Goal: Find specific fact: Find specific fact

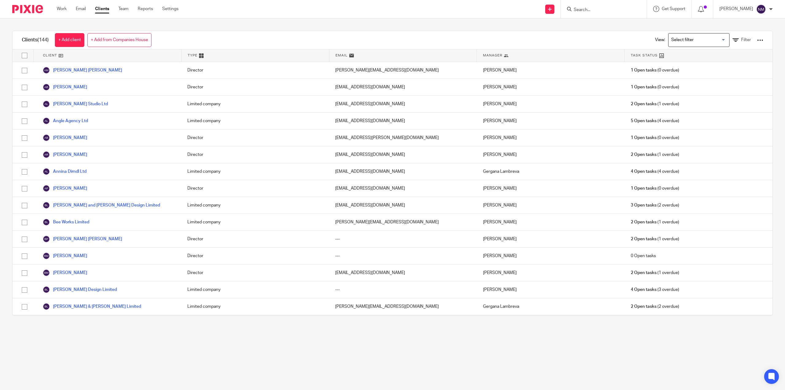
click at [594, 14] on div at bounding box center [604, 9] width 86 height 18
click at [594, 9] on input "Search" at bounding box center [600, 10] width 55 height 6
type input "to"
click button "submit" at bounding box center [0, 0] width 0 height 0
click at [607, 25] on link at bounding box center [640, 23] width 137 height 9
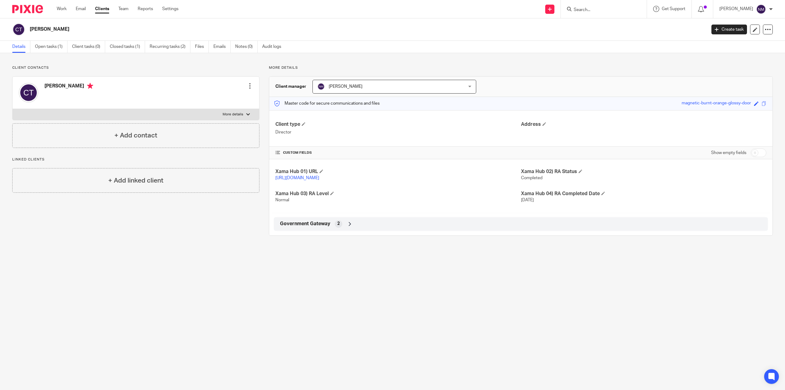
click at [317, 219] on div "Government Gateway 2" at bounding box center [520, 224] width 485 height 10
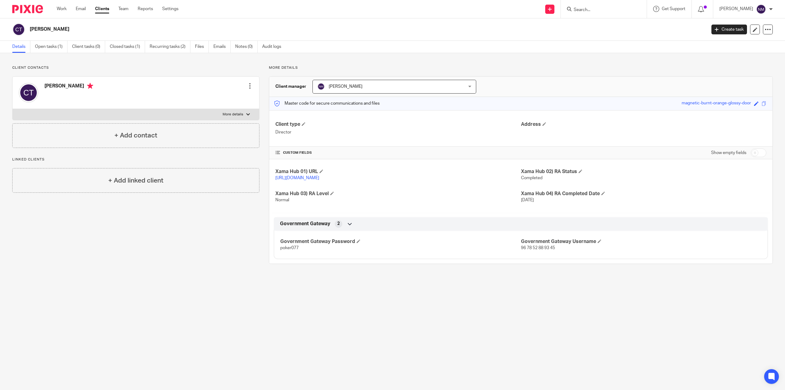
click at [530, 246] on span "96 78 52 88 93 45" at bounding box center [538, 248] width 34 height 4
copy body "96 78 52 88 93 45 Corporation tax 1 PAYE 2 VAT 5 DD Set Up For VAT Payments No …"
click at [286, 247] on span "poker077" at bounding box center [289, 248] width 18 height 4
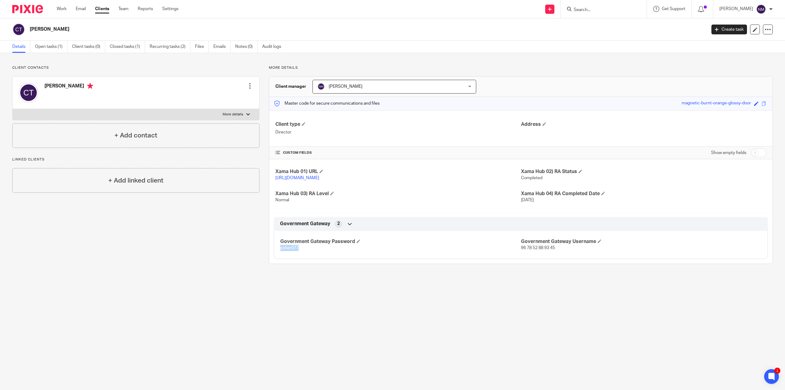
click at [286, 247] on span "poker077" at bounding box center [289, 248] width 18 height 4
copy span "poker077"
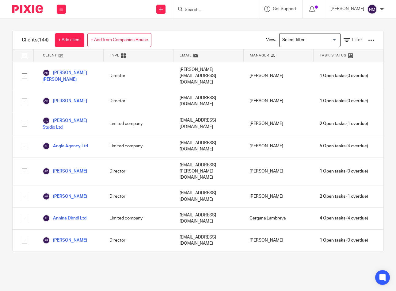
click at [238, 8] on input "Search" at bounding box center [211, 10] width 55 height 6
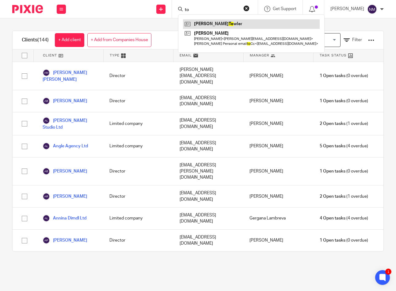
type input "to"
click at [224, 24] on link at bounding box center [251, 23] width 137 height 9
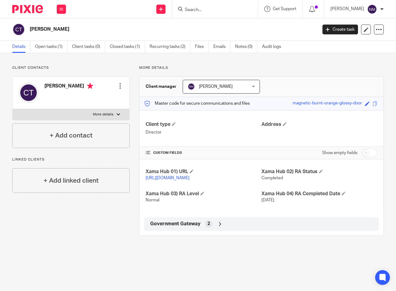
click at [211, 227] on div "Government Gateway 2" at bounding box center [262, 224] width 226 height 10
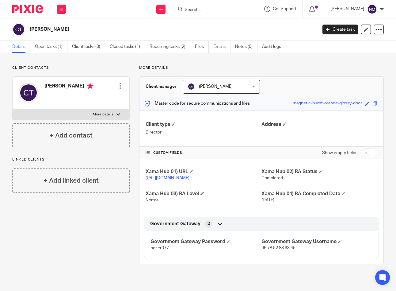
click at [270, 250] on span "96 78 52 88 93 45" at bounding box center [279, 248] width 34 height 4
copy body "96 78 52 88 93 45 Corporation tax 1 PAYE 2 VAT 5 DD Set Up For VAT Payments No …"
click at [160, 250] on span "poker077" at bounding box center [160, 248] width 18 height 4
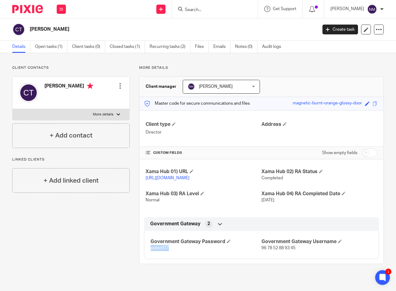
click at [160, 250] on span "poker077" at bounding box center [160, 248] width 18 height 4
copy span "poker077"
